Goal: Obtain resource: Obtain resource

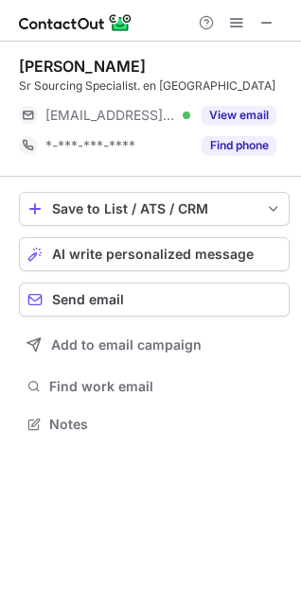
scroll to position [428, 301]
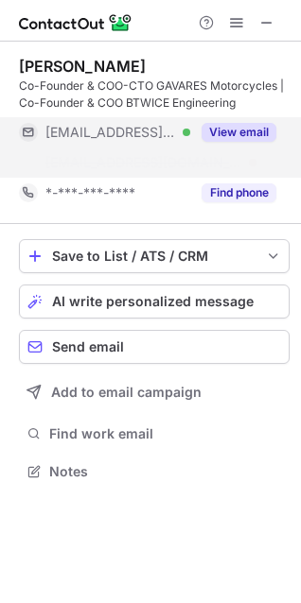
scroll to position [428, 301]
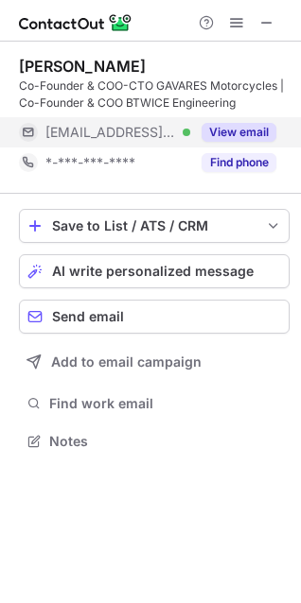
click at [240, 130] on button "View email" at bounding box center [238, 132] width 75 height 19
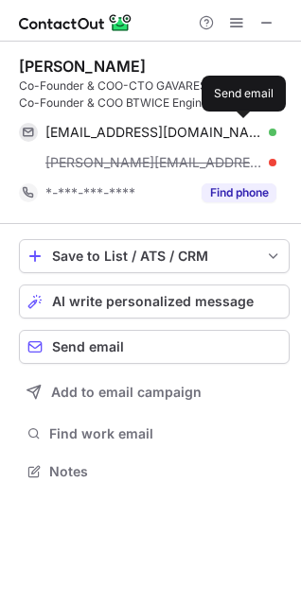
scroll to position [459, 301]
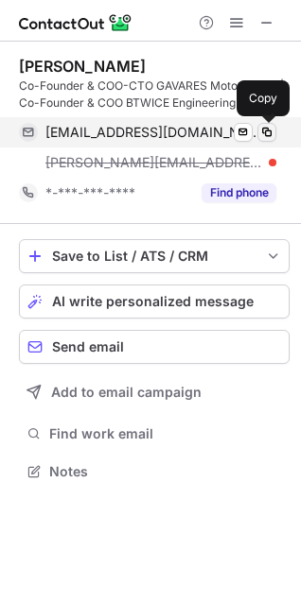
click at [266, 131] on span at bounding box center [266, 132] width 15 height 15
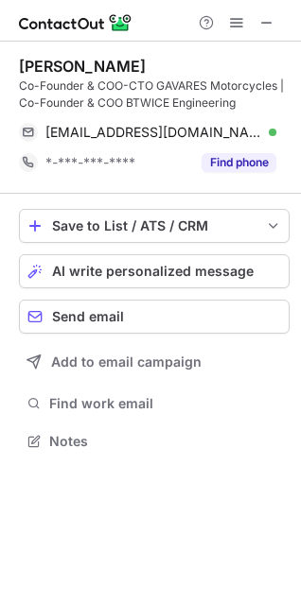
scroll to position [428, 301]
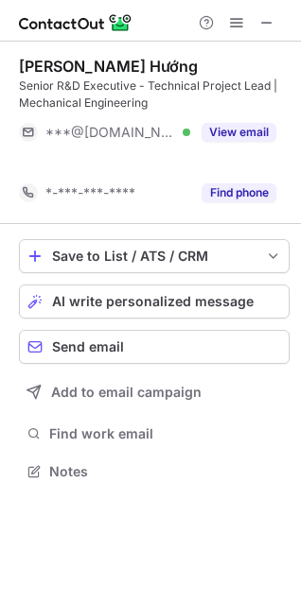
scroll to position [428, 301]
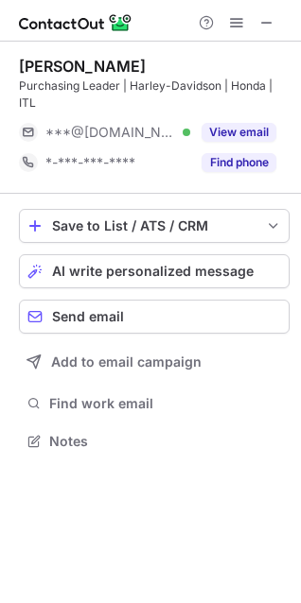
scroll to position [428, 301]
click at [258, 23] on button at bounding box center [266, 22] width 23 height 23
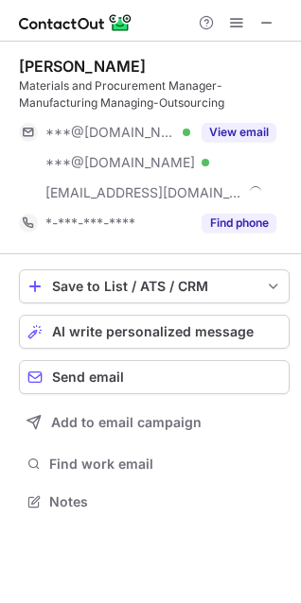
scroll to position [489, 301]
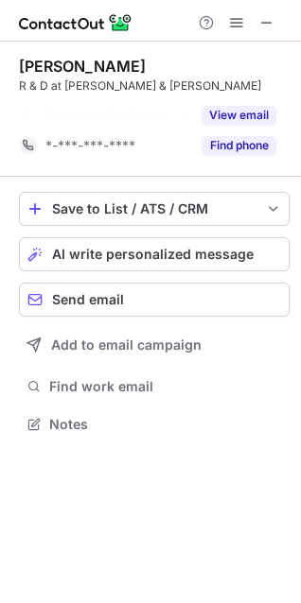
scroll to position [381, 301]
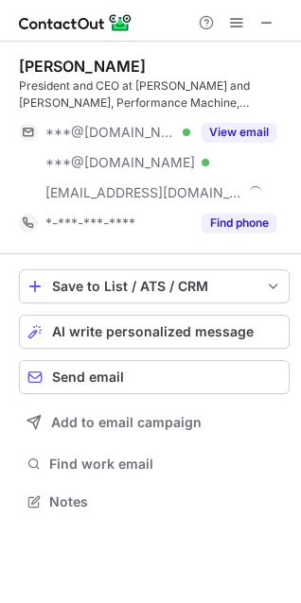
scroll to position [489, 301]
click at [261, 27] on span at bounding box center [266, 22] width 15 height 15
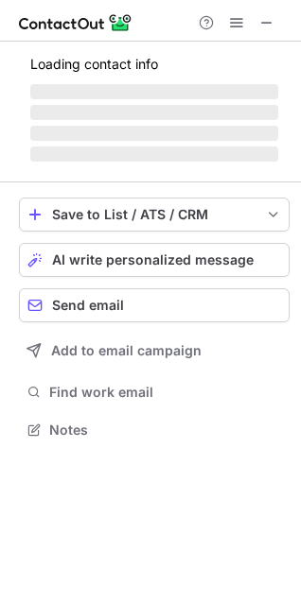
scroll to position [442, 301]
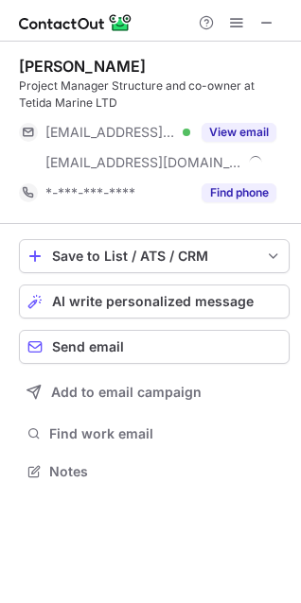
scroll to position [459, 301]
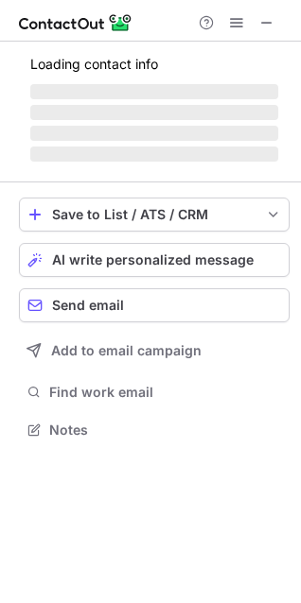
scroll to position [459, 301]
